Goal: Task Accomplishment & Management: Use online tool/utility

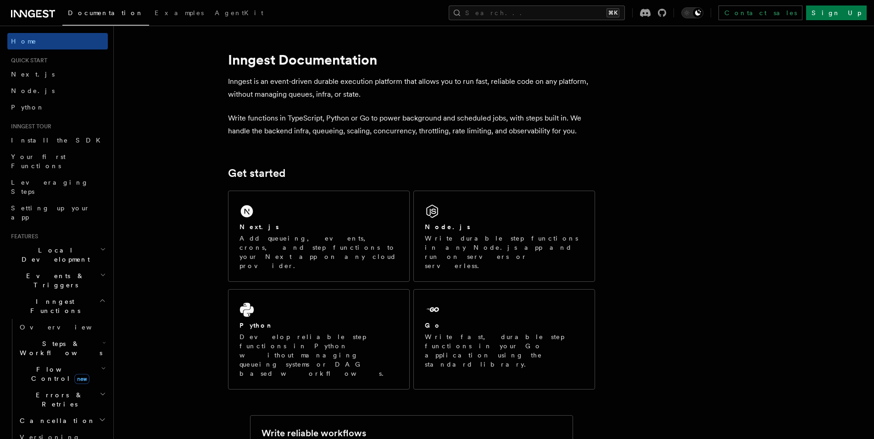
click at [63, 246] on span "Local Development" at bounding box center [53, 255] width 93 height 18
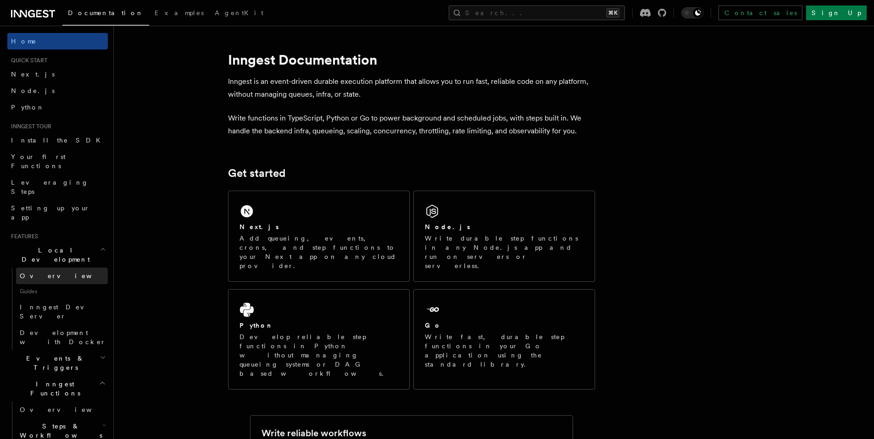
click at [39, 272] on span "Overview" at bounding box center [67, 275] width 94 height 7
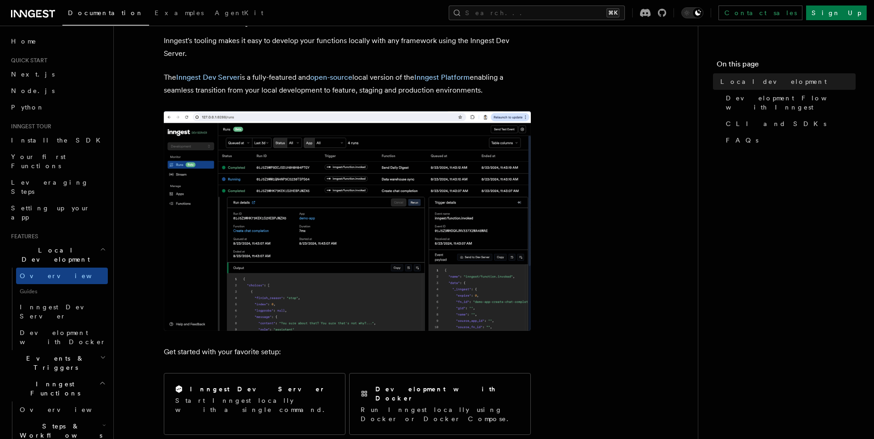
scroll to position [254, 0]
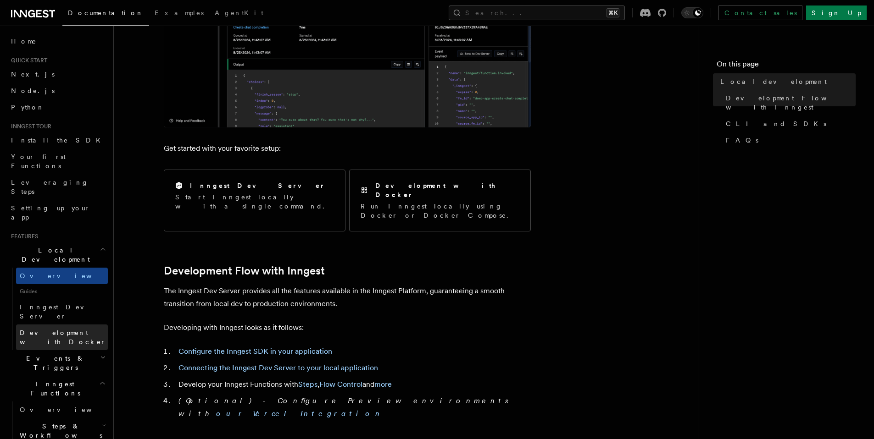
click at [69, 329] on span "Development with Docker" at bounding box center [63, 337] width 86 height 17
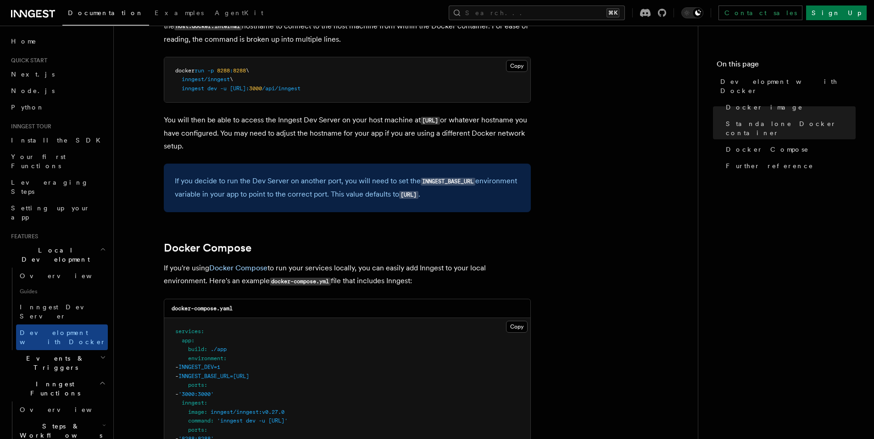
scroll to position [537, 0]
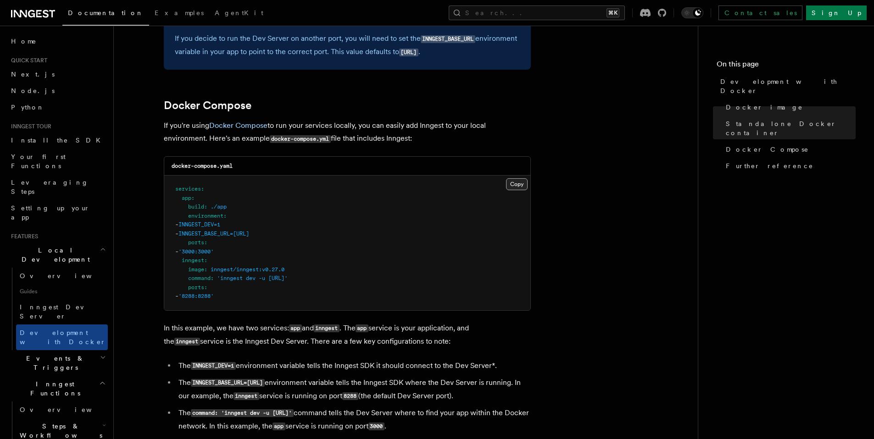
click at [513, 185] on button "Copy Copied" at bounding box center [517, 184] width 22 height 12
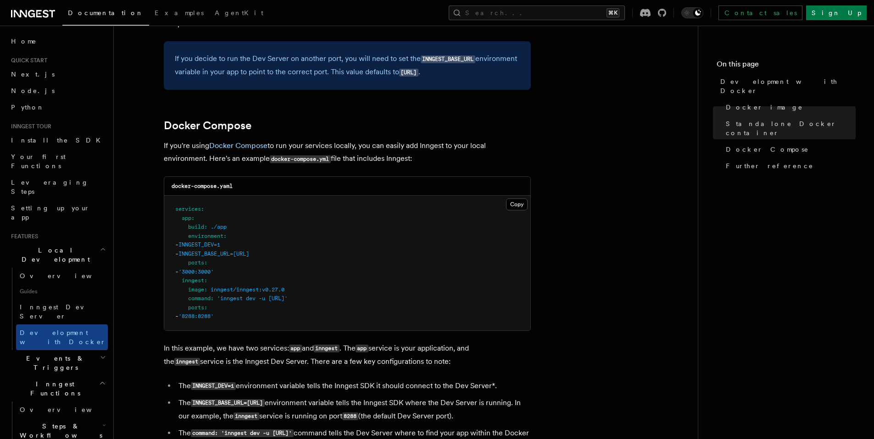
scroll to position [375, 0]
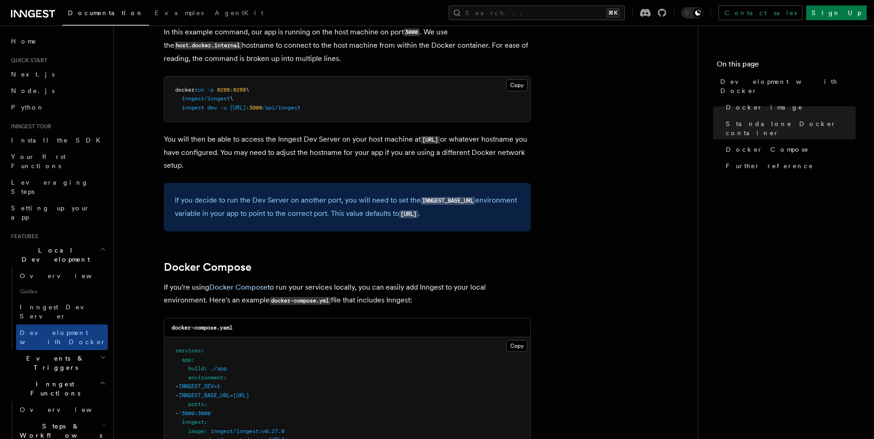
click at [440, 140] on code "[URL]" at bounding box center [430, 140] width 19 height 8
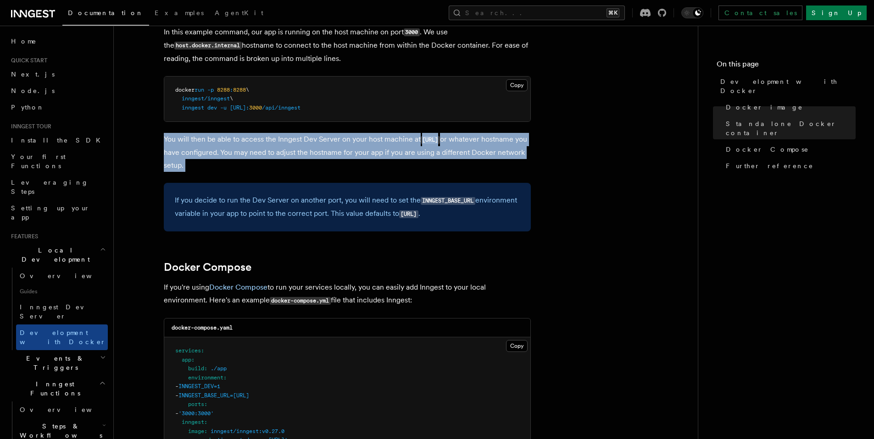
click at [440, 140] on code "[URL]" at bounding box center [430, 140] width 19 height 8
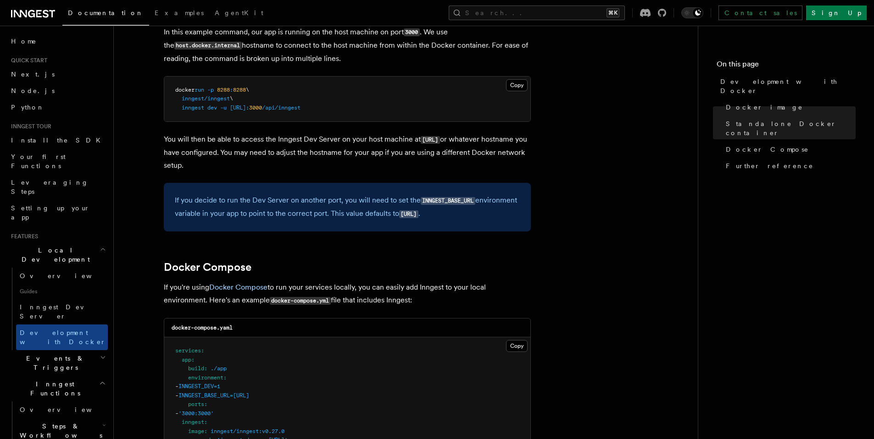
drag, startPoint x: 420, startPoint y: 138, endPoint x: 492, endPoint y: 142, distance: 72.1
click at [440, 142] on code "[URL]" at bounding box center [430, 140] width 19 height 8
copy code "[URL]"
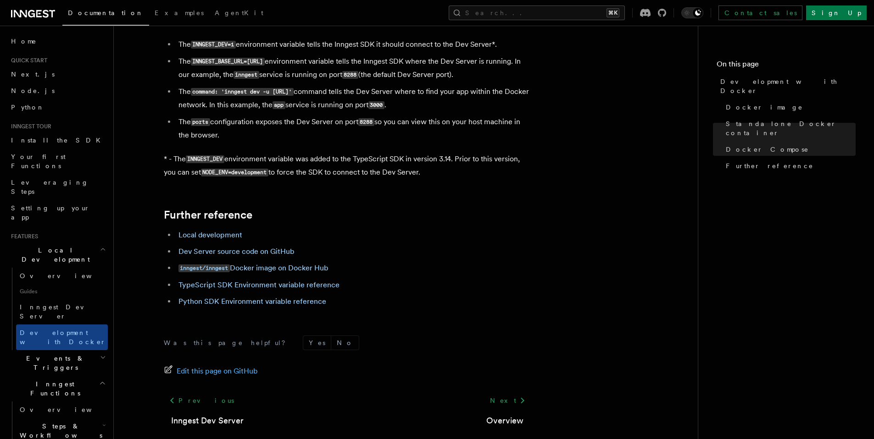
scroll to position [864, 0]
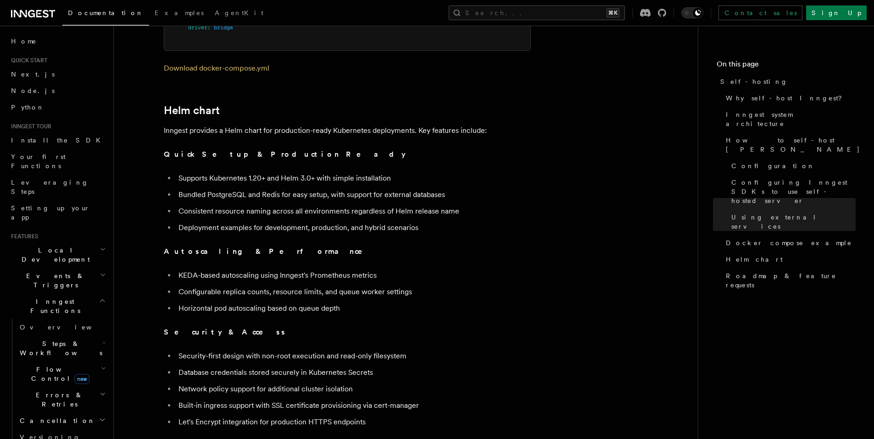
scroll to position [2942, 0]
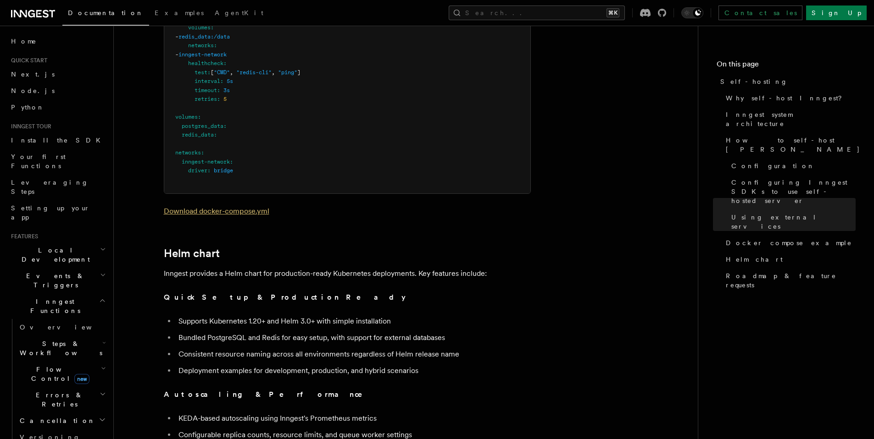
click at [197, 207] on link "Download docker-compose.yml" at bounding box center [216, 211] width 105 height 9
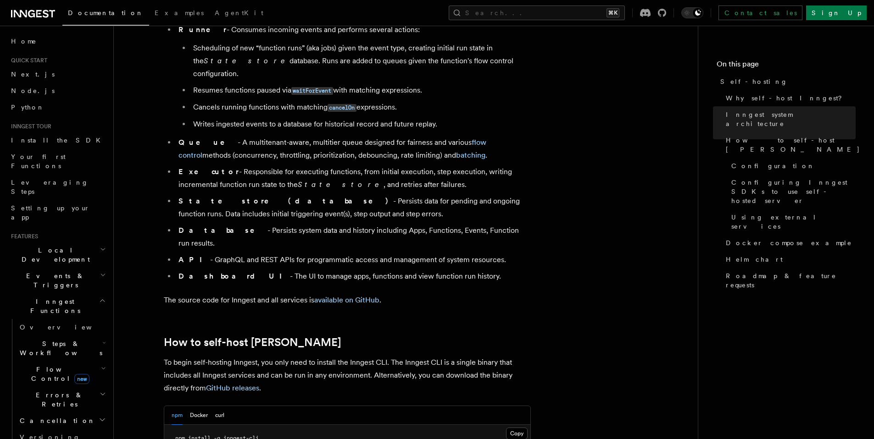
scroll to position [370, 0]
